Goal: Transaction & Acquisition: Purchase product/service

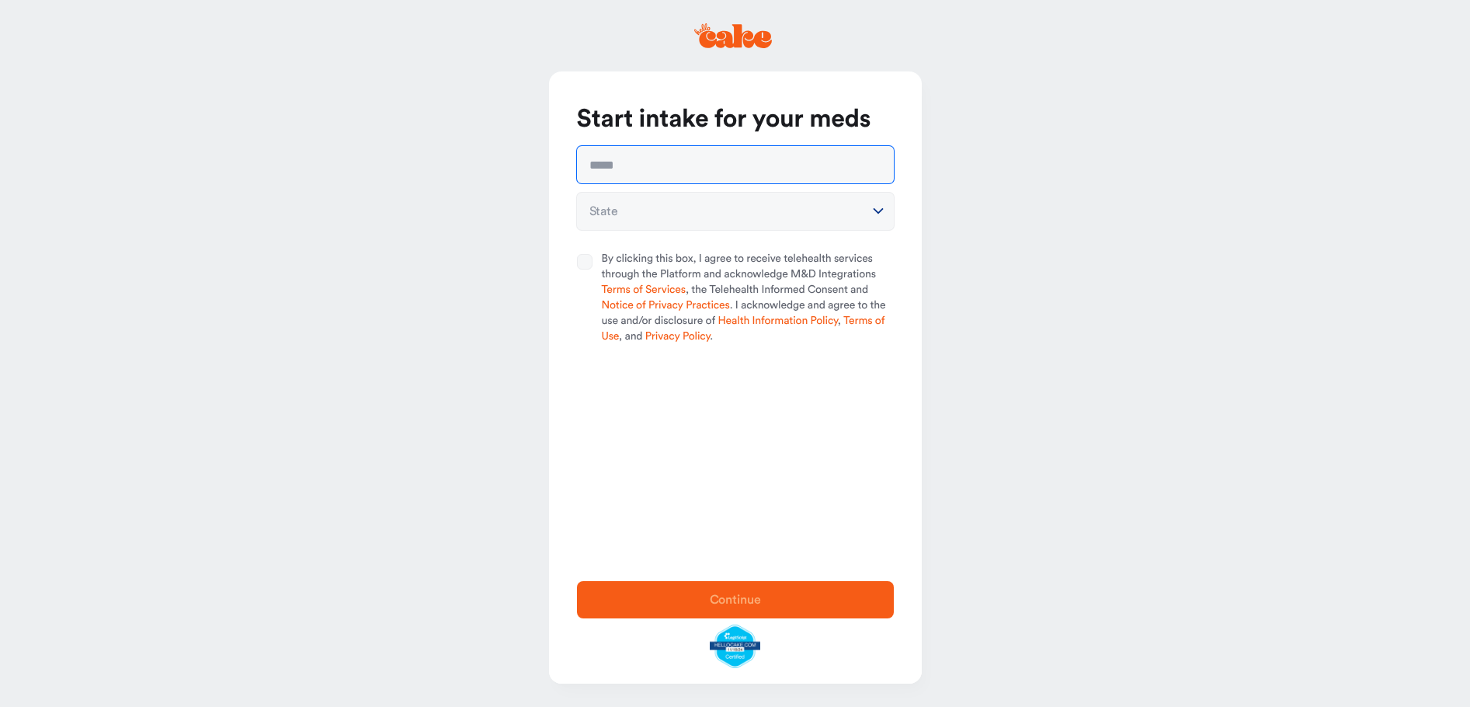
click at [687, 171] on input "text" at bounding box center [735, 164] width 317 height 37
type input "**********"
click at [716, 217] on html "**********" at bounding box center [735, 353] width 1470 height 707
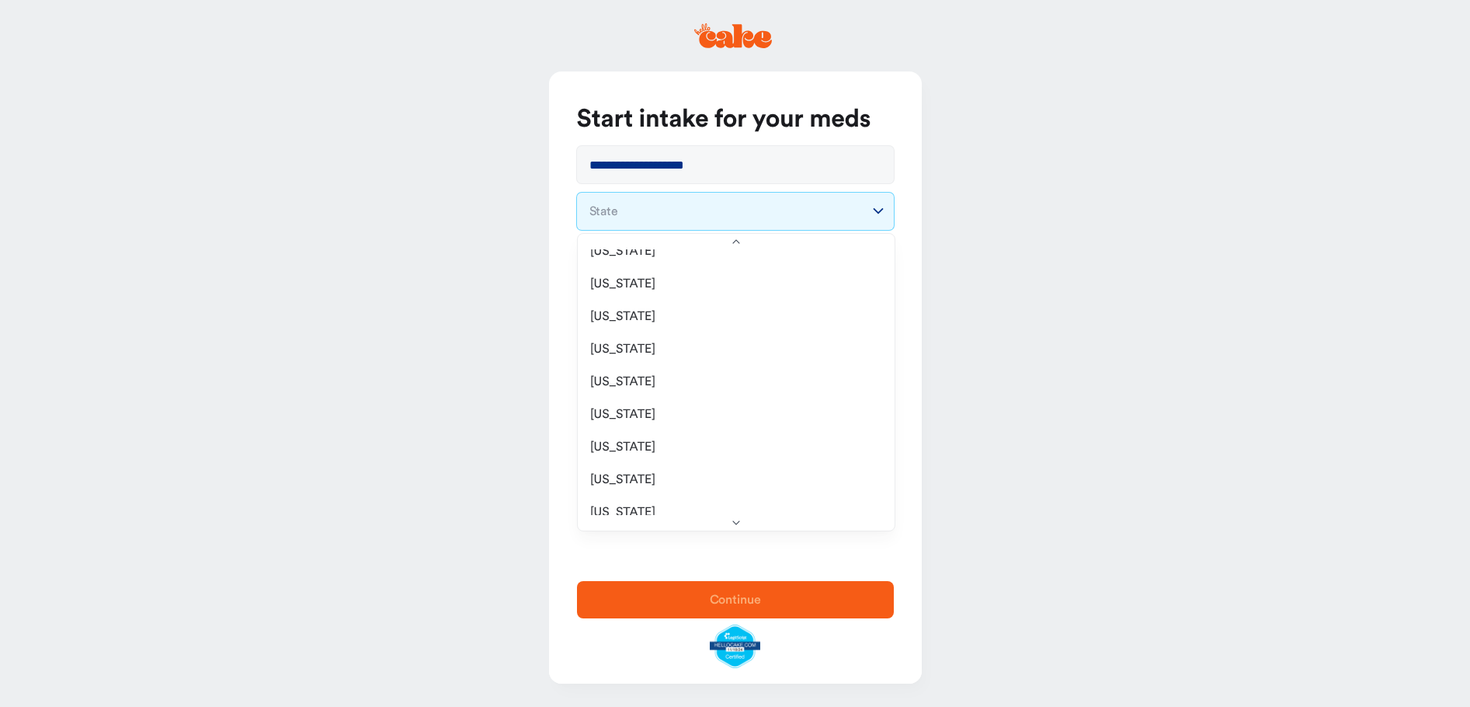
scroll to position [1398, 0]
select select "**"
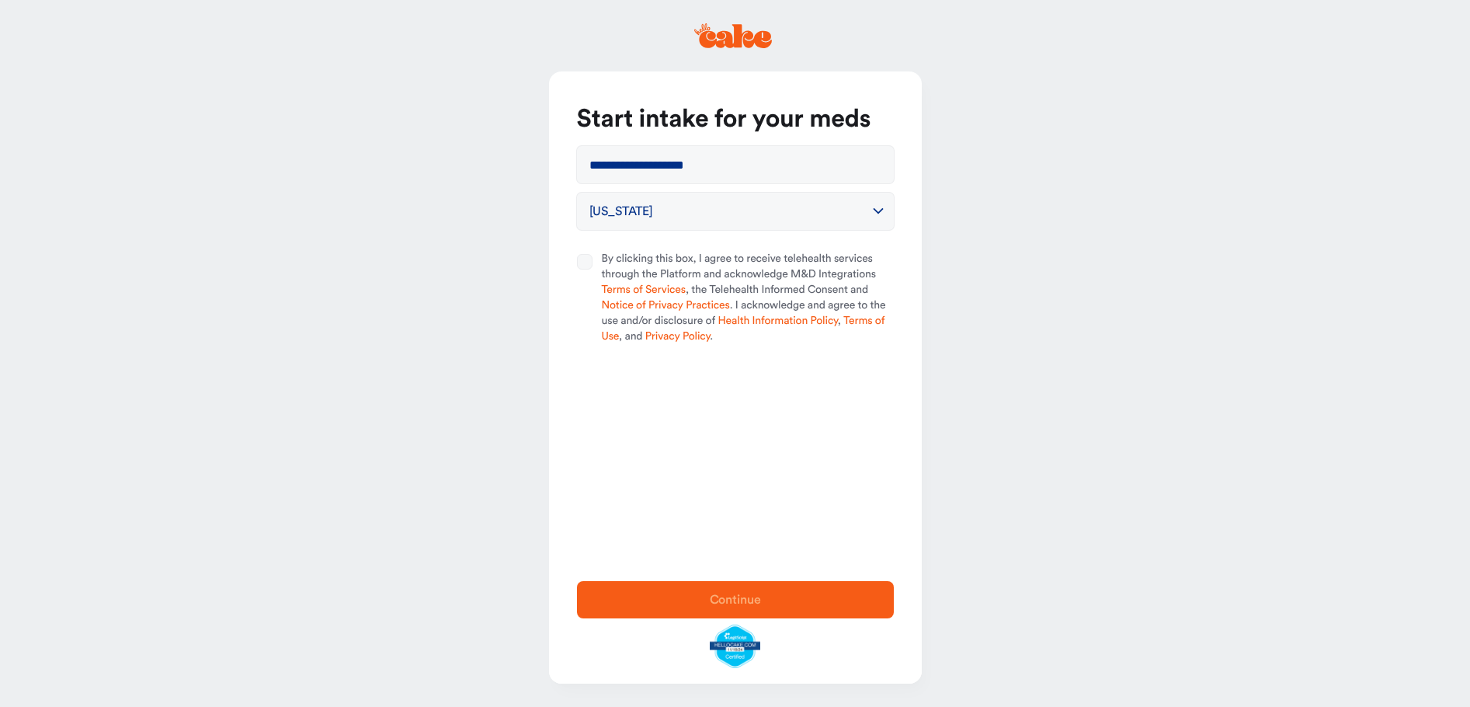
click at [584, 264] on button "By clicking this box, I agree to receive telehealth services through the Platfo…" at bounding box center [585, 262] width 16 height 16
click at [698, 588] on button "Continue" at bounding box center [735, 599] width 317 height 37
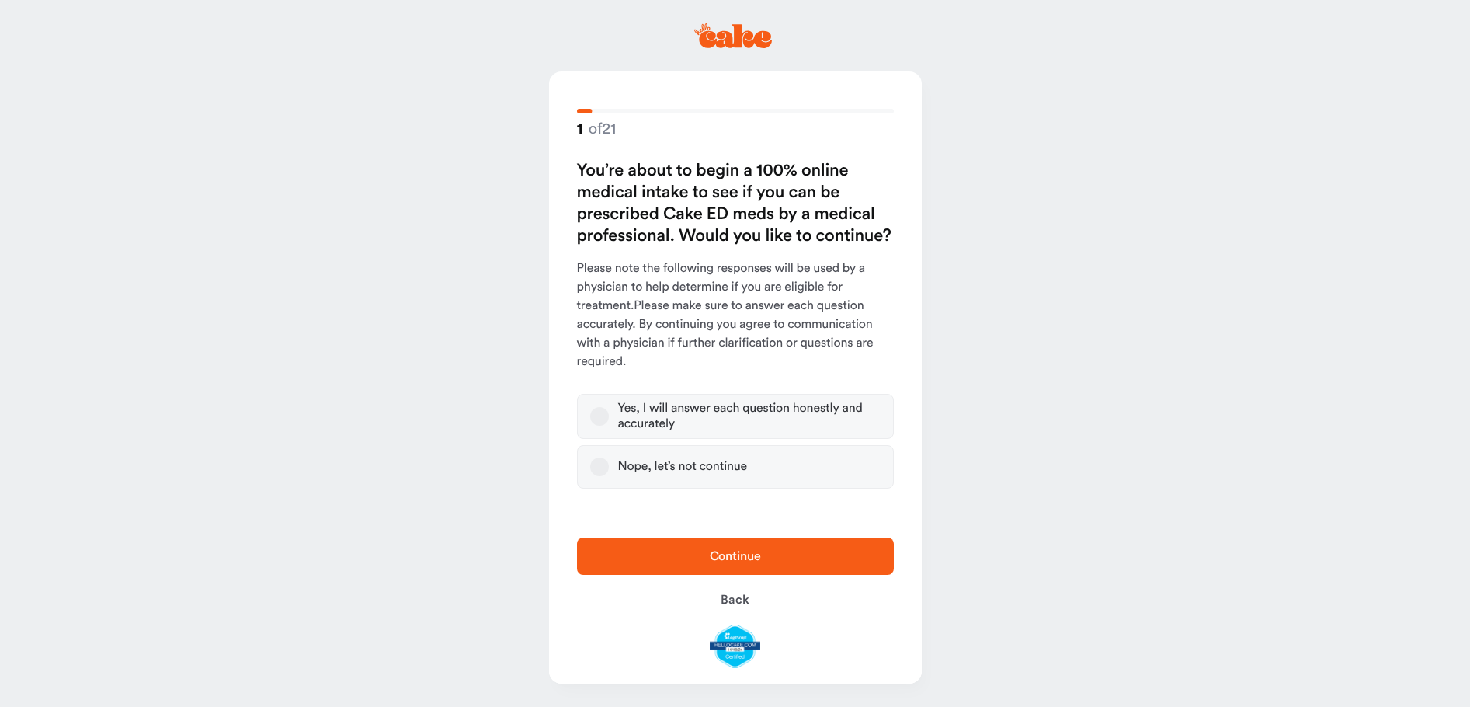
click at [648, 416] on div "Yes, I will answer each question honestly and accurately" at bounding box center [749, 416] width 263 height 31
click at [609, 416] on button "Yes, I will answer each question honestly and accurately" at bounding box center [599, 416] width 19 height 19
click at [650, 554] on span "Continue" at bounding box center [735, 556] width 267 height 19
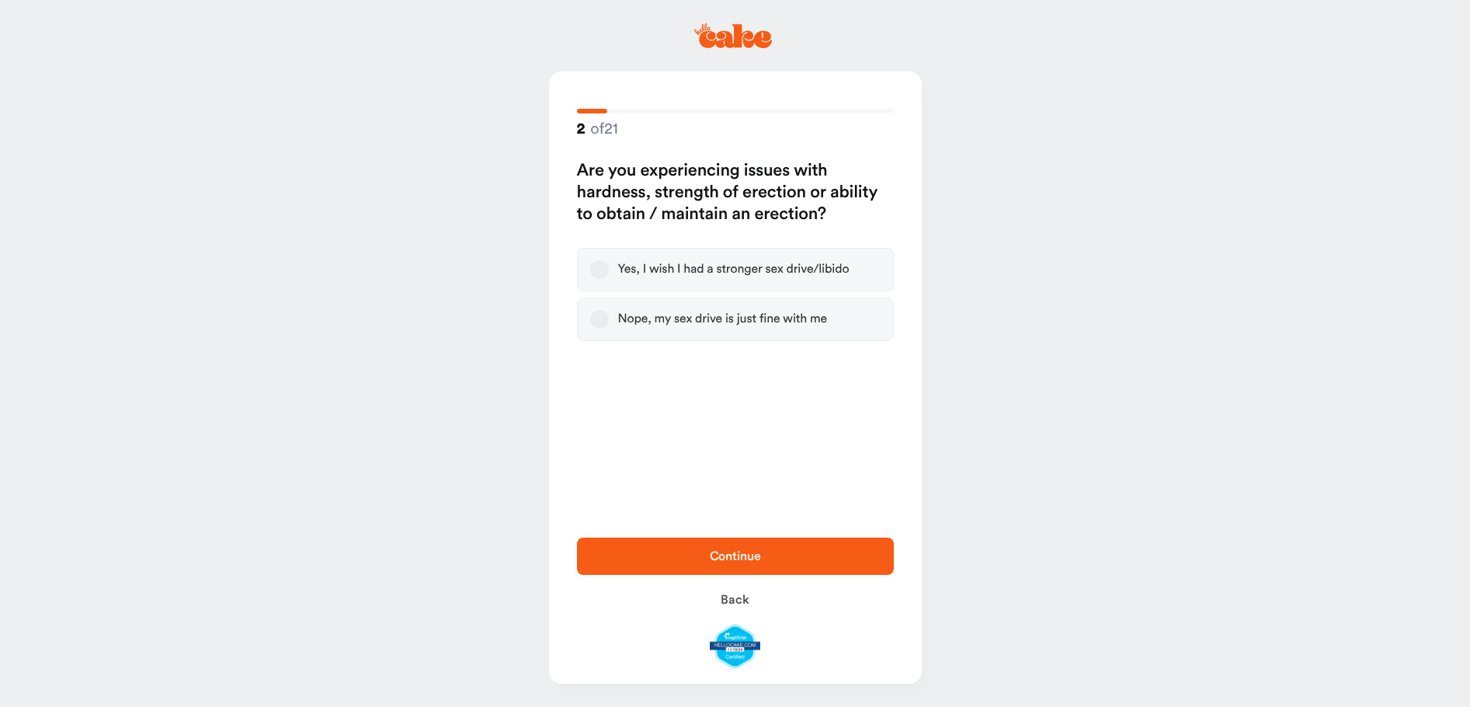
click at [745, 263] on div "Yes, I wish I had a stronger sex drive/libido" at bounding box center [733, 270] width 231 height 16
click at [609, 263] on button "Yes, I wish I had a stronger sex drive/libido" at bounding box center [599, 269] width 19 height 19
click at [738, 544] on button "Continue" at bounding box center [735, 555] width 317 height 37
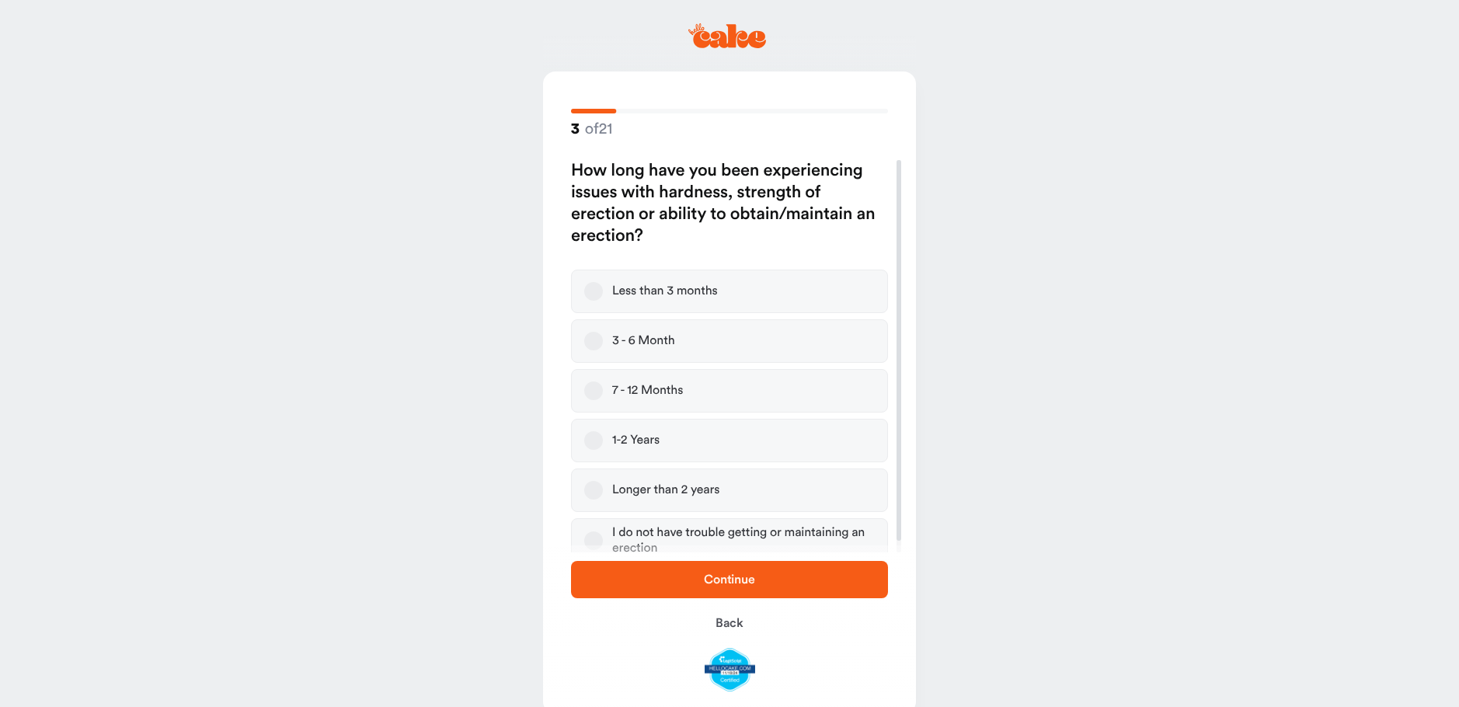
click at [801, 438] on label "1-2 Years" at bounding box center [729, 440] width 317 height 43
click at [603, 438] on button "1-2 Years" at bounding box center [593, 440] width 19 height 19
click at [805, 577] on span "Continue" at bounding box center [729, 579] width 267 height 19
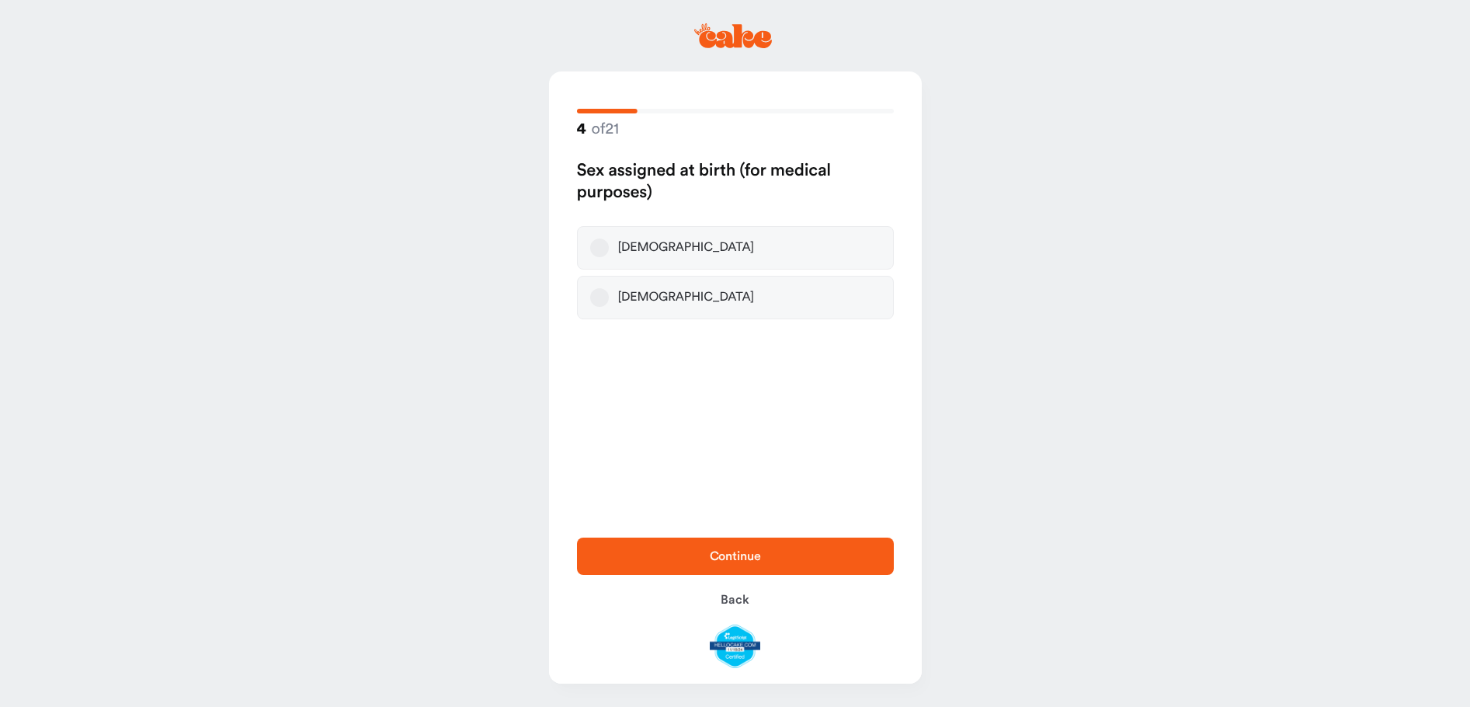
click at [759, 256] on label "[DEMOGRAPHIC_DATA]" at bounding box center [735, 247] width 317 height 43
click at [609, 256] on button "[DEMOGRAPHIC_DATA]" at bounding box center [599, 247] width 19 height 19
click at [793, 558] on span "Continue" at bounding box center [735, 556] width 267 height 19
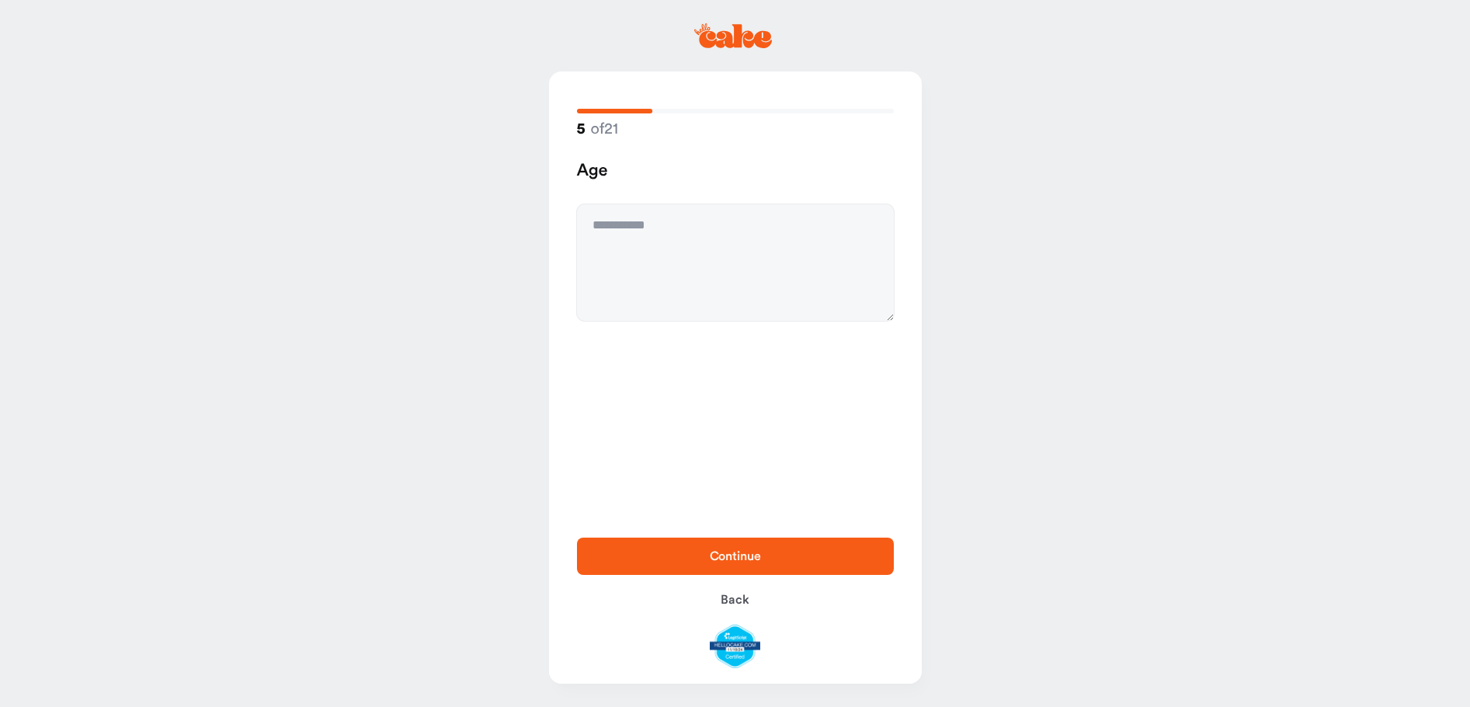
click at [732, 39] on icon at bounding box center [735, 36] width 73 height 24
click at [742, 602] on span "Back" at bounding box center [735, 599] width 28 height 12
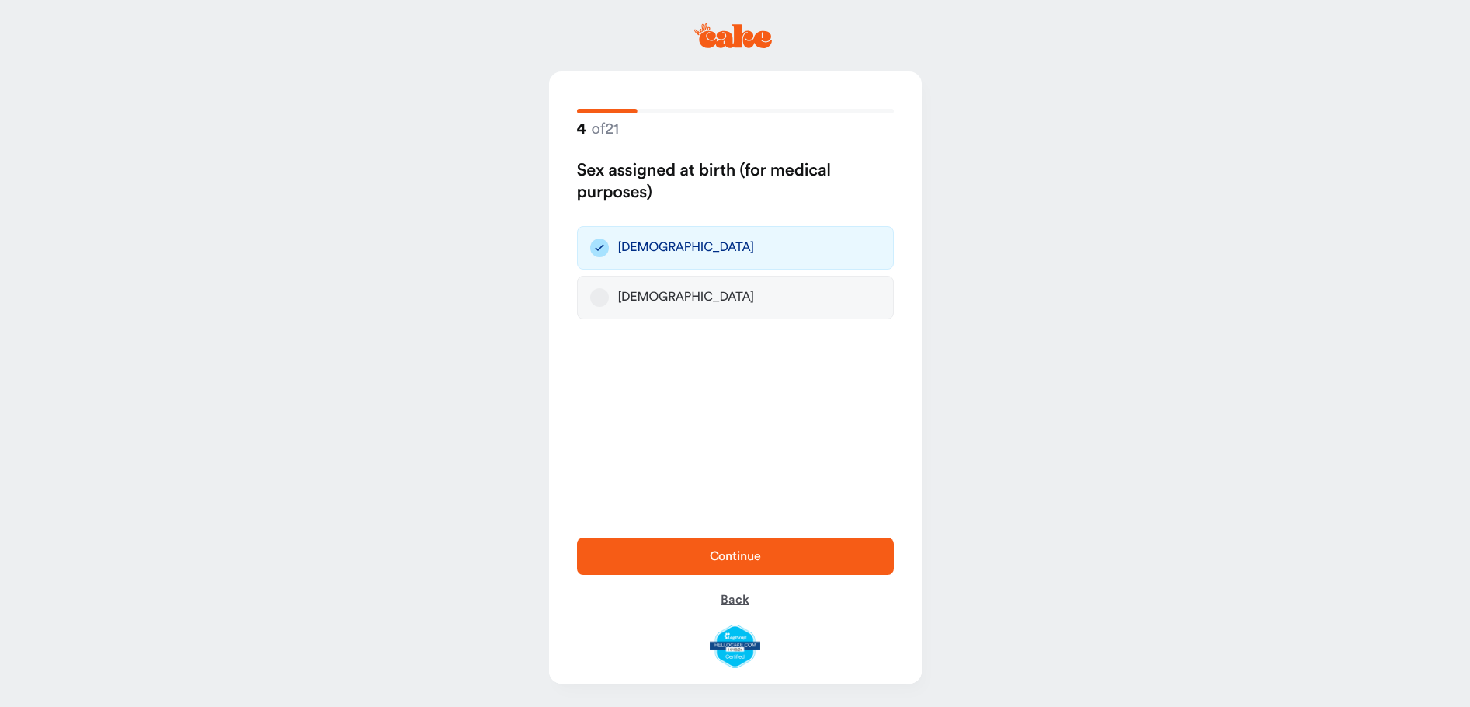
click at [742, 602] on span "Back" at bounding box center [735, 599] width 28 height 12
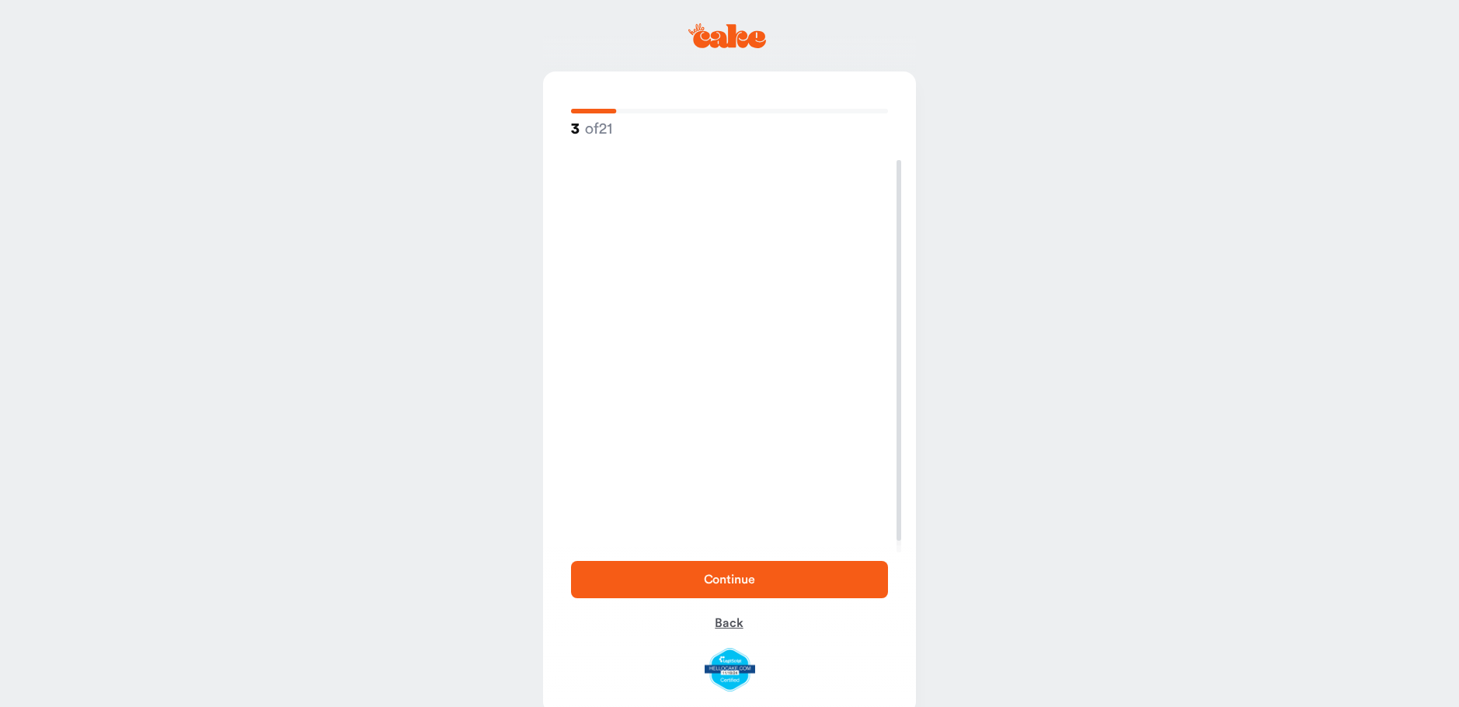
click at [742, 602] on div "Continue Back" at bounding box center [729, 626] width 373 height 162
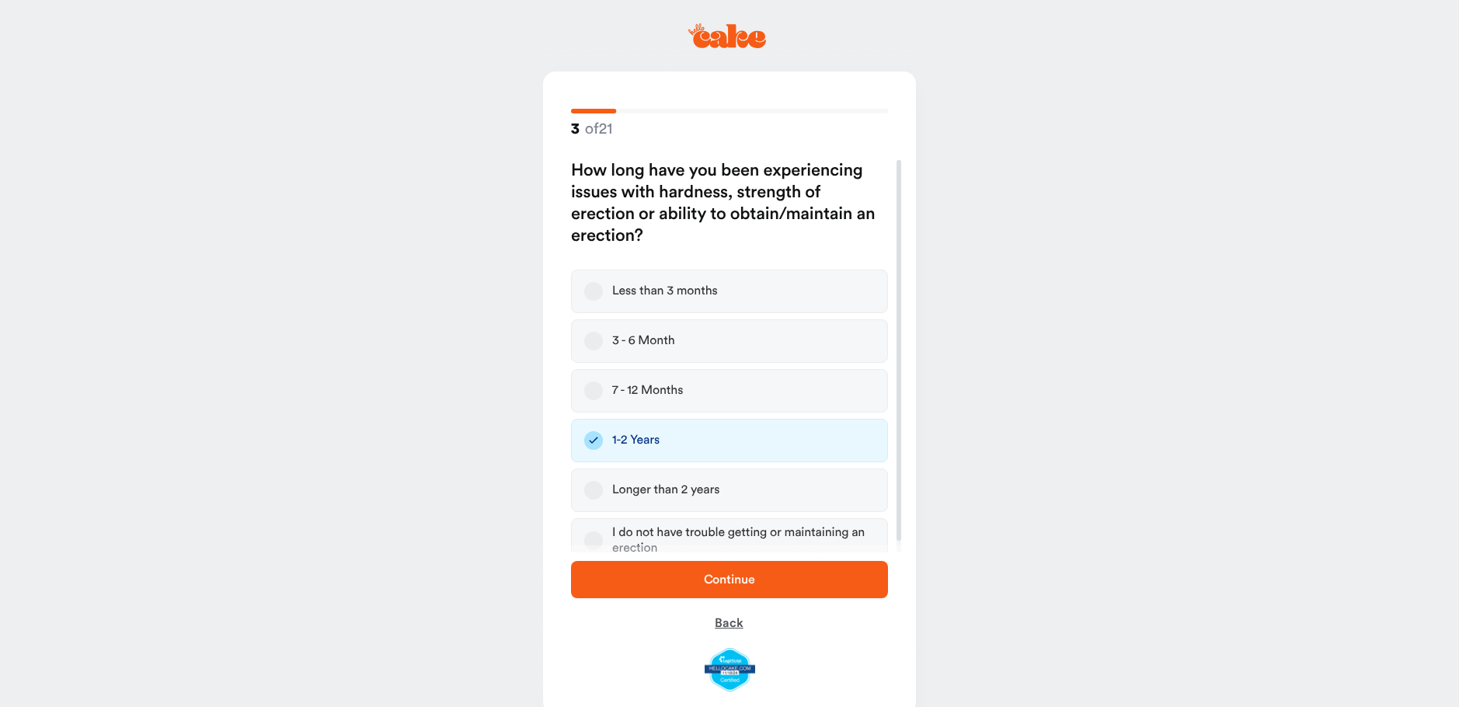
click at [742, 602] on div "Continue Back" at bounding box center [729, 626] width 373 height 162
click at [734, 621] on span "Back" at bounding box center [729, 623] width 28 height 12
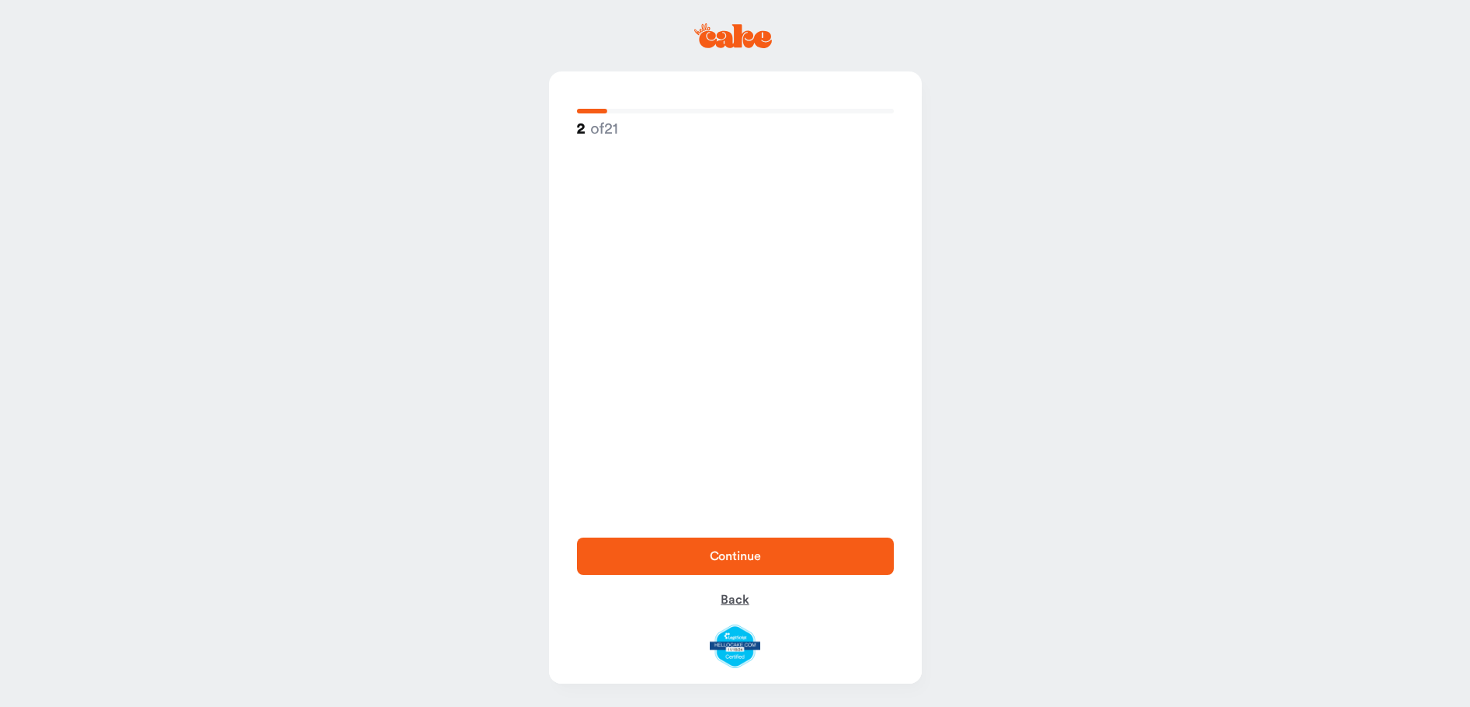
click at [734, 621] on div "Continue Back" at bounding box center [735, 603] width 373 height 162
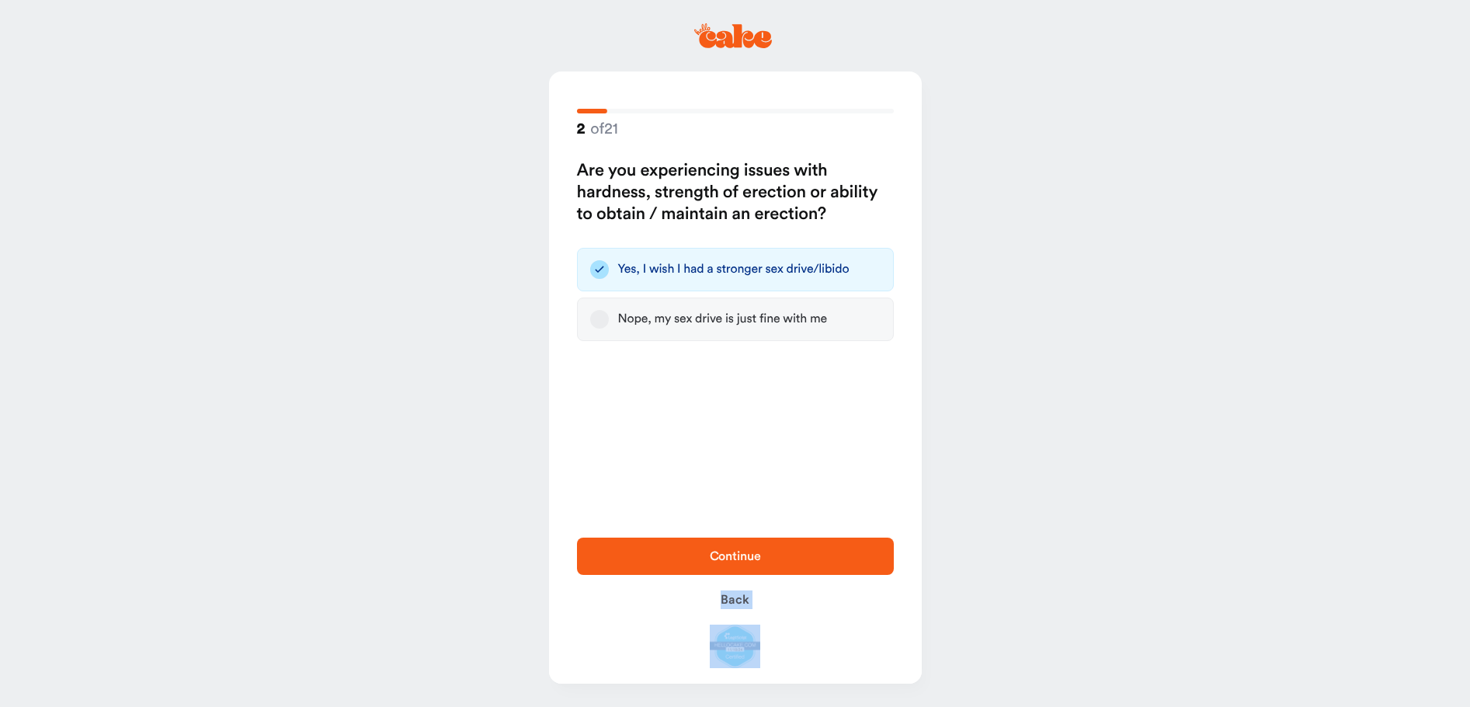
click at [735, 621] on div "Continue Back" at bounding box center [735, 603] width 373 height 162
click at [735, 619] on div "Continue Back" at bounding box center [735, 603] width 373 height 162
click at [739, 576] on div "Continue Back" at bounding box center [735, 603] width 373 height 162
